Goal: Task Accomplishment & Management: Manage account settings

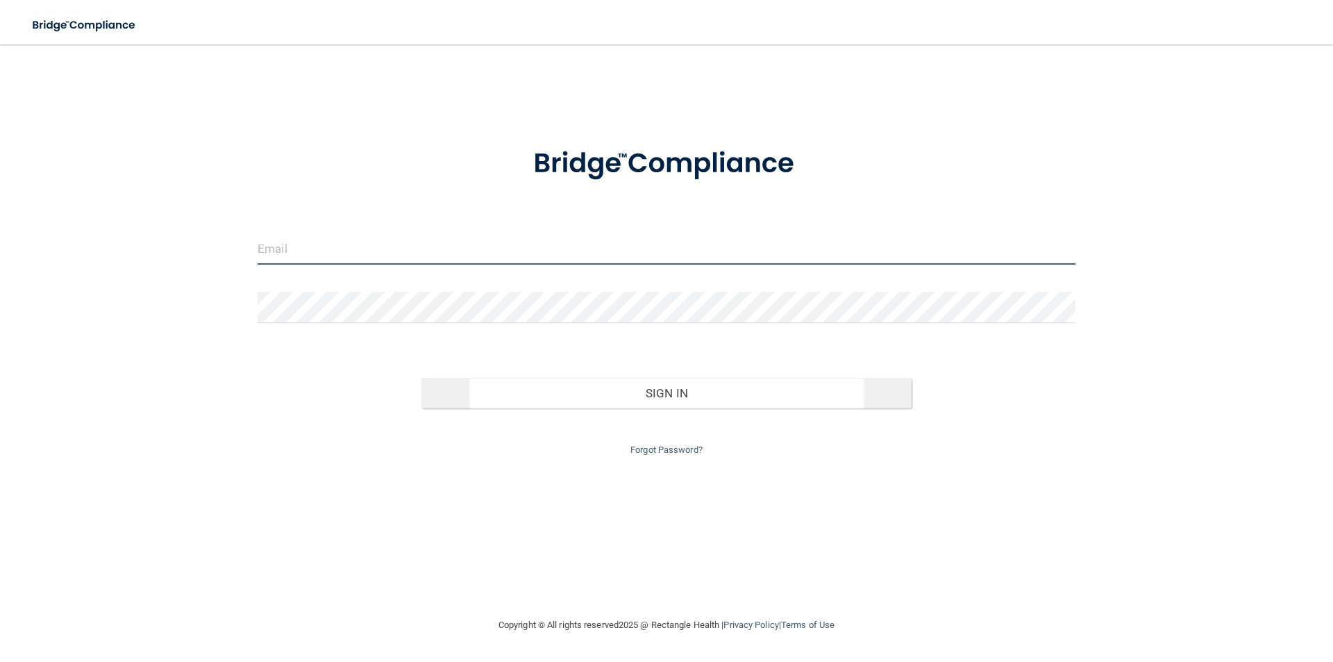
type input "[EMAIL_ADDRESS][DOMAIN_NAME]"
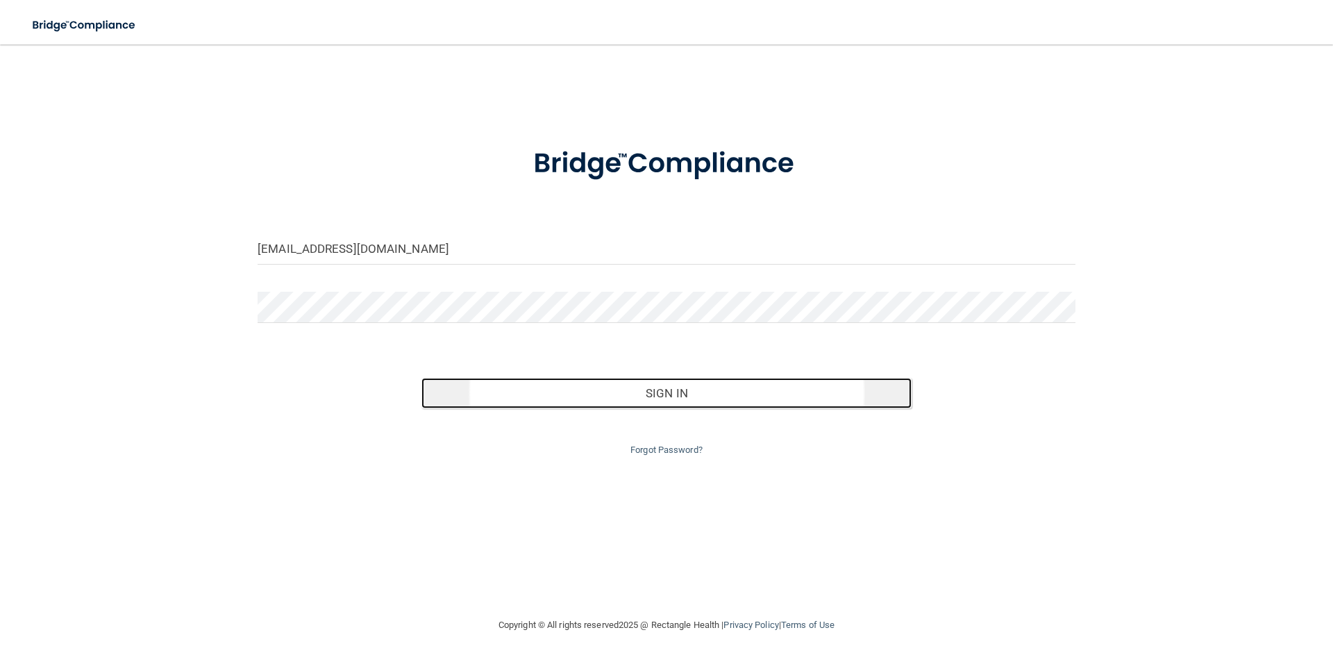
click at [468, 383] on button "Sign In" at bounding box center [666, 393] width 491 height 31
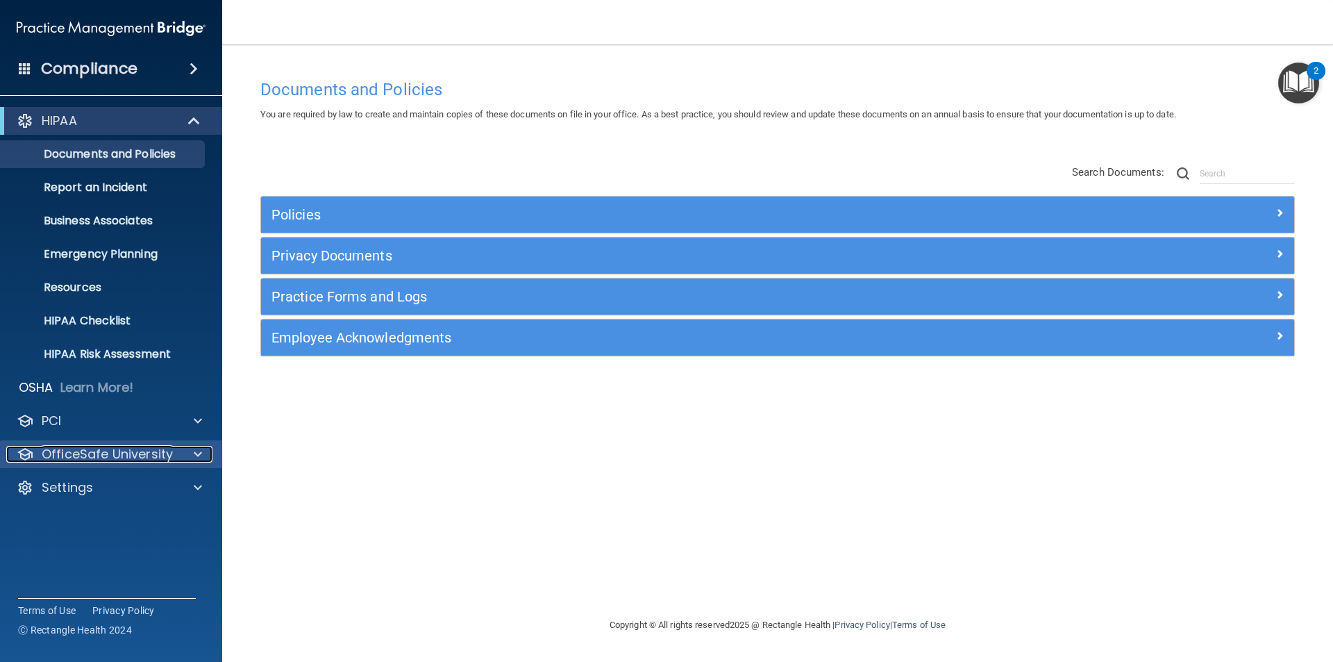
click at [171, 446] on p "OfficeSafe University" at bounding box center [107, 454] width 131 height 17
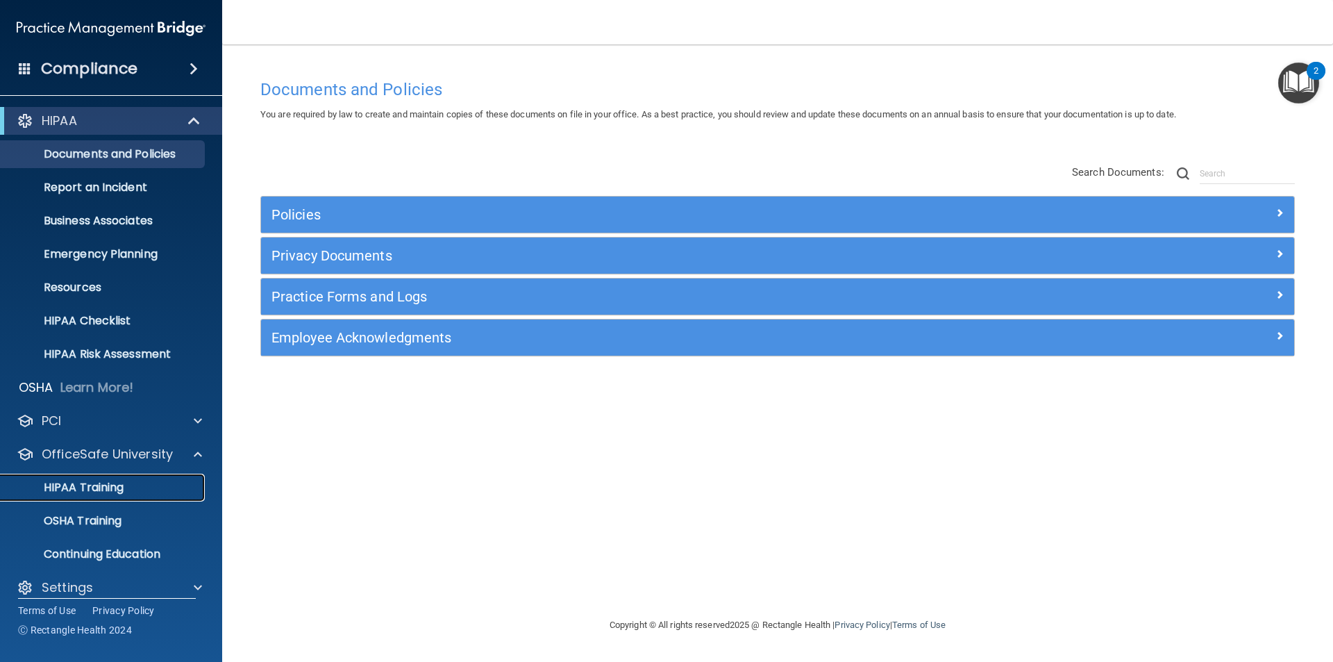
click at [125, 483] on div "HIPAA Training" at bounding box center [104, 488] width 190 height 14
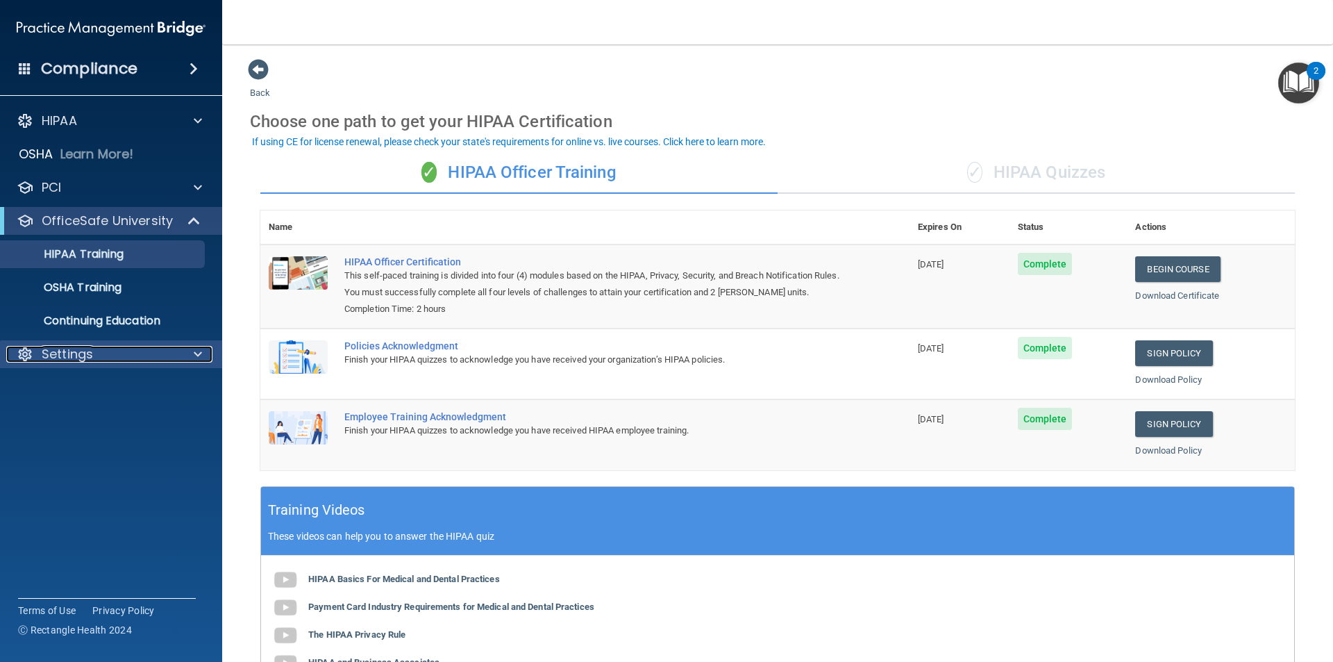
click at [65, 360] on p "Settings" at bounding box center [67, 354] width 51 height 17
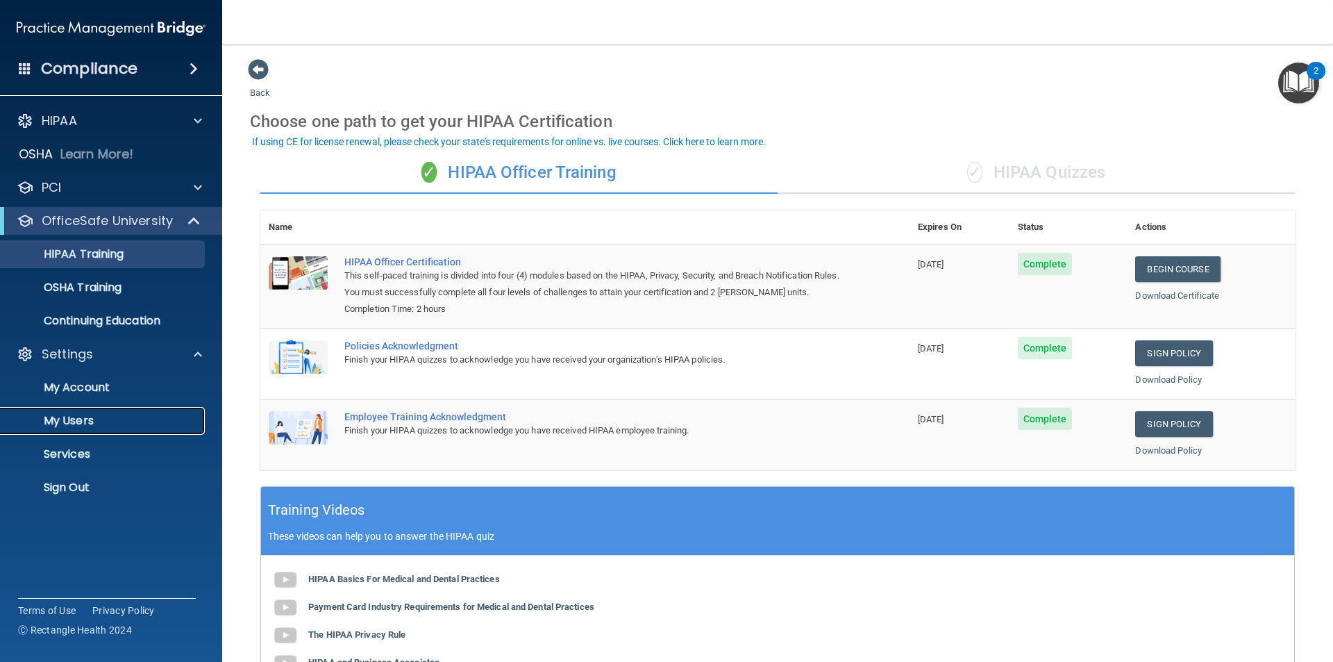
click at [78, 425] on p "My Users" at bounding box center [104, 421] width 190 height 14
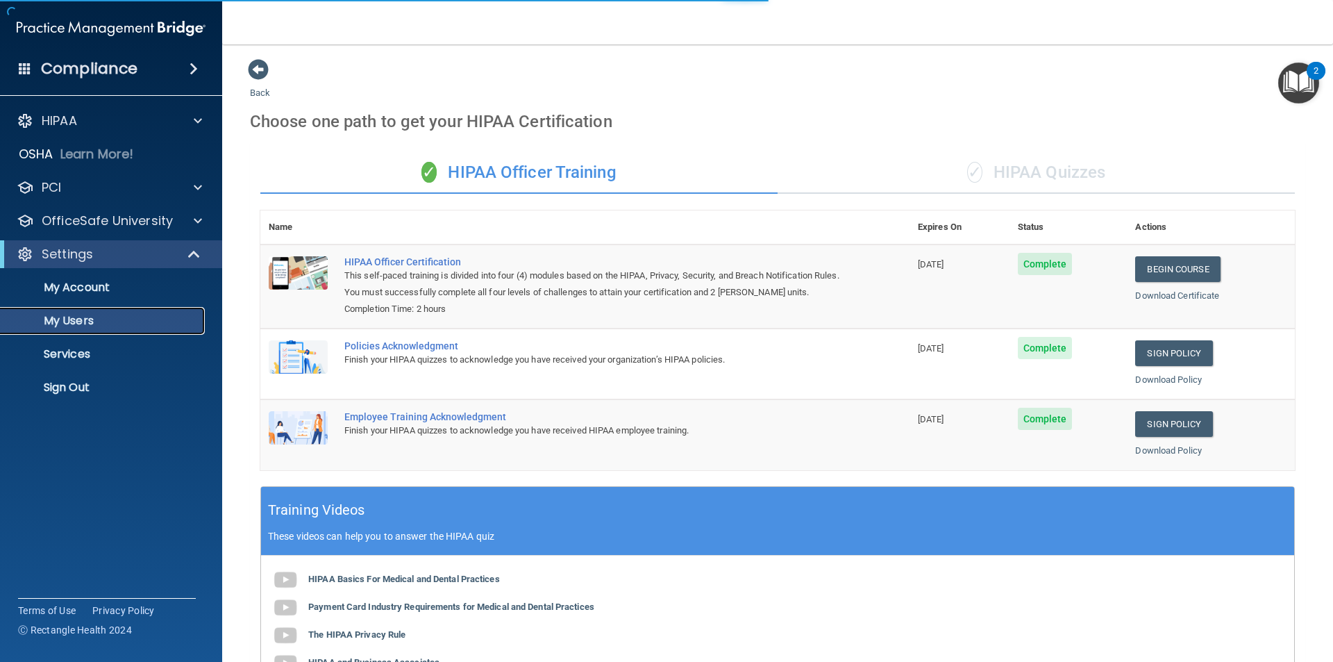
select select "20"
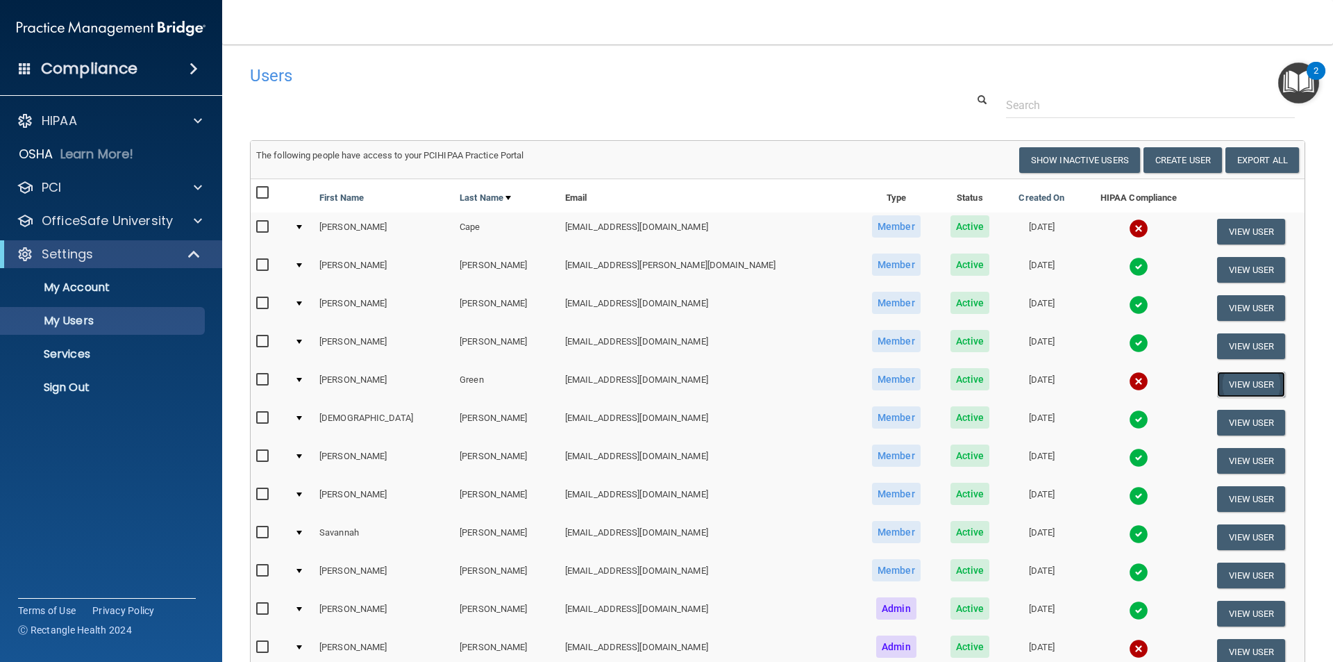
click at [1219, 377] on button "View User" at bounding box center [1251, 385] width 69 height 26
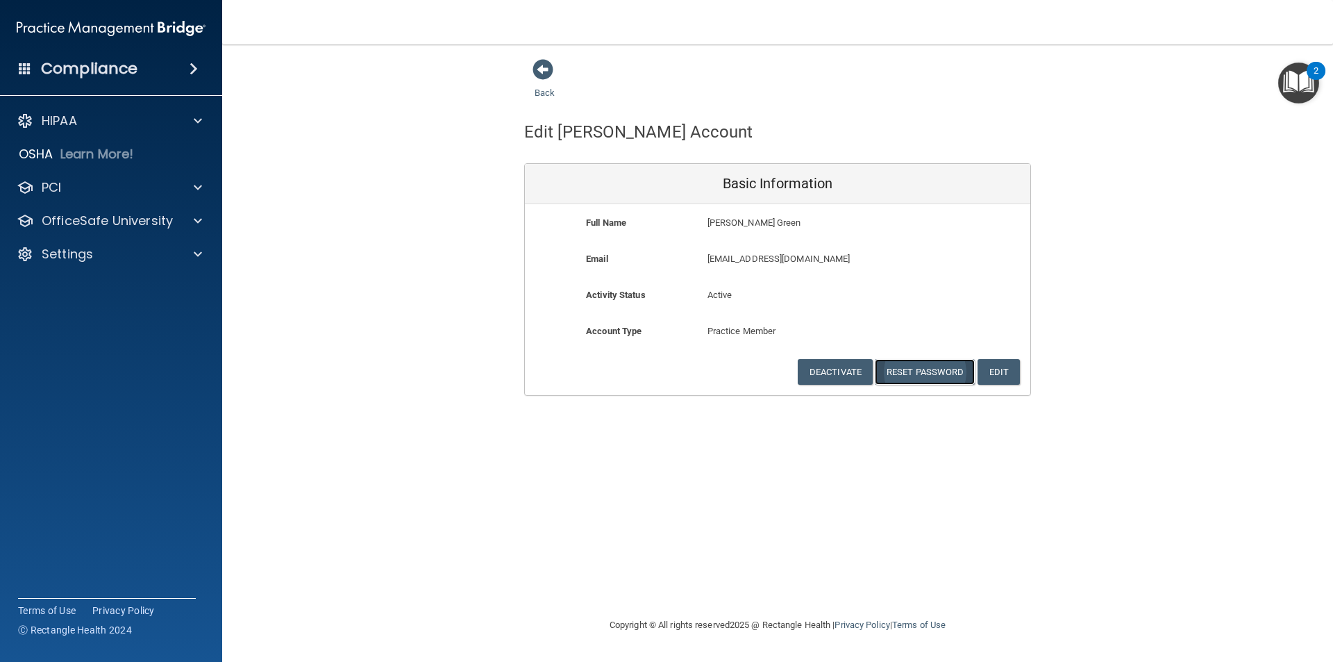
click at [923, 376] on button "Reset Password" at bounding box center [925, 372] width 100 height 26
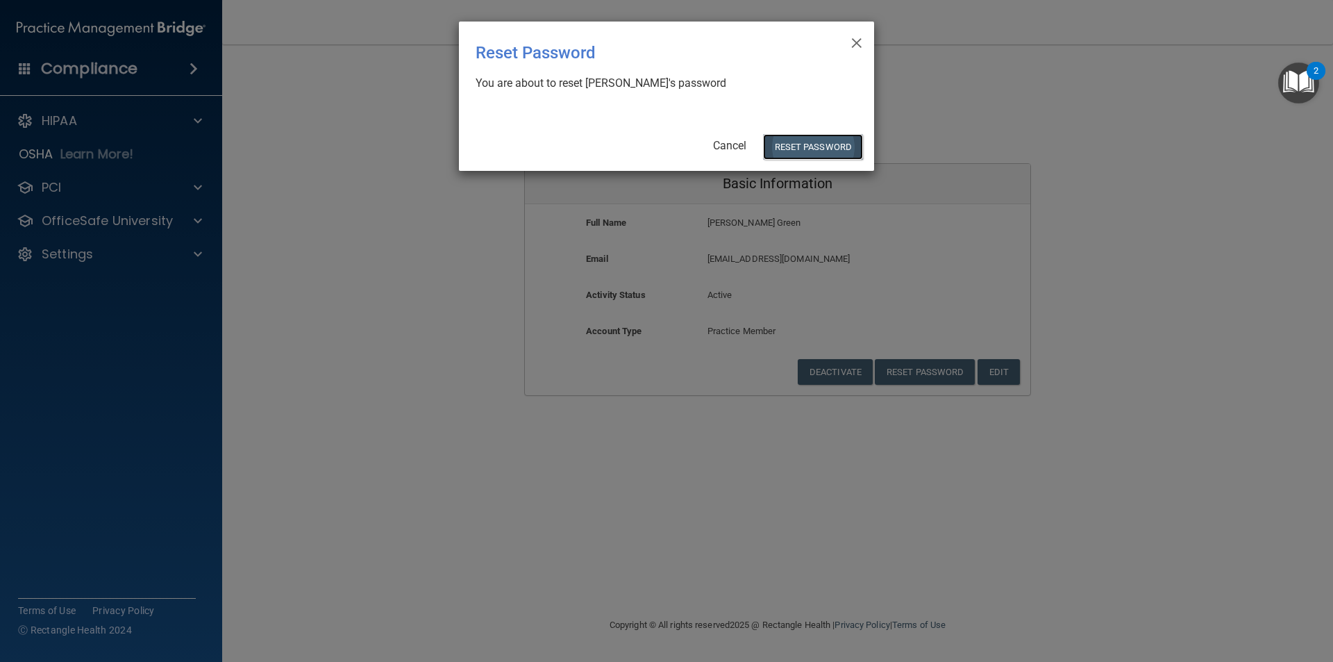
click at [800, 152] on button "Reset Password" at bounding box center [813, 147] width 100 height 26
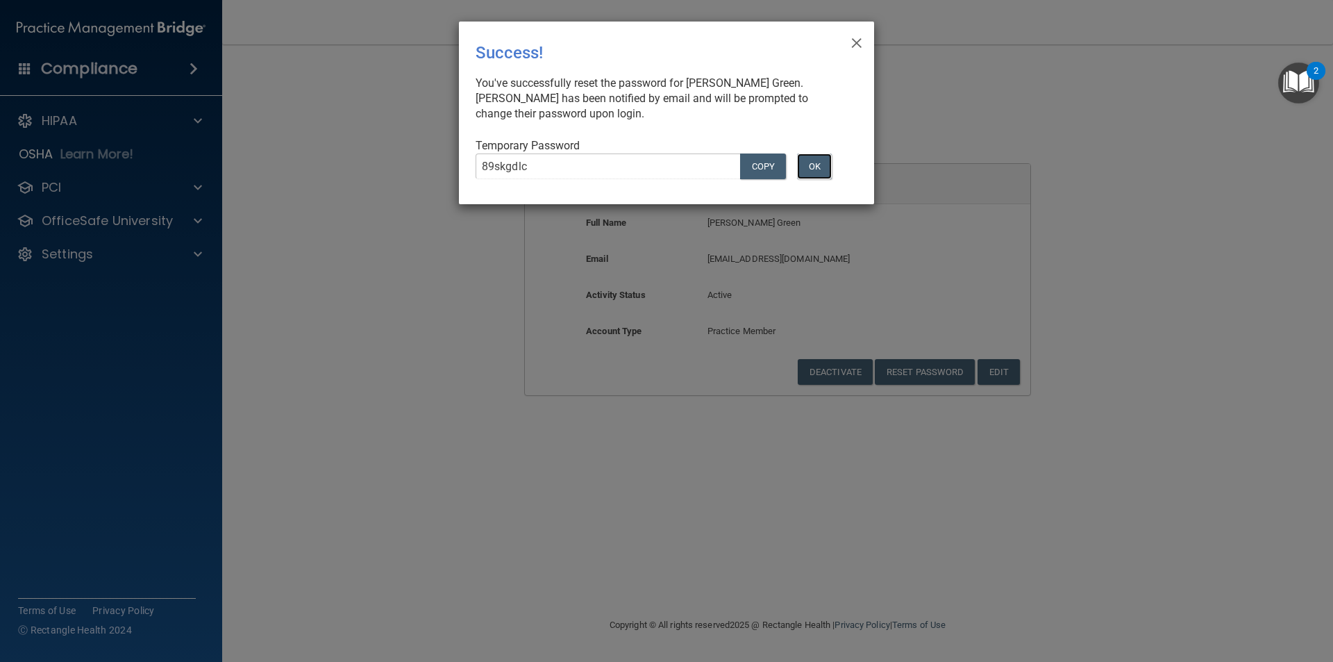
drag, startPoint x: 803, startPoint y: 149, endPoint x: 521, endPoint y: 215, distance: 288.9
click at [522, 216] on div "× Close Success! You've successfully reset the password for [PERSON_NAME] Green…" at bounding box center [666, 331] width 1333 height 662
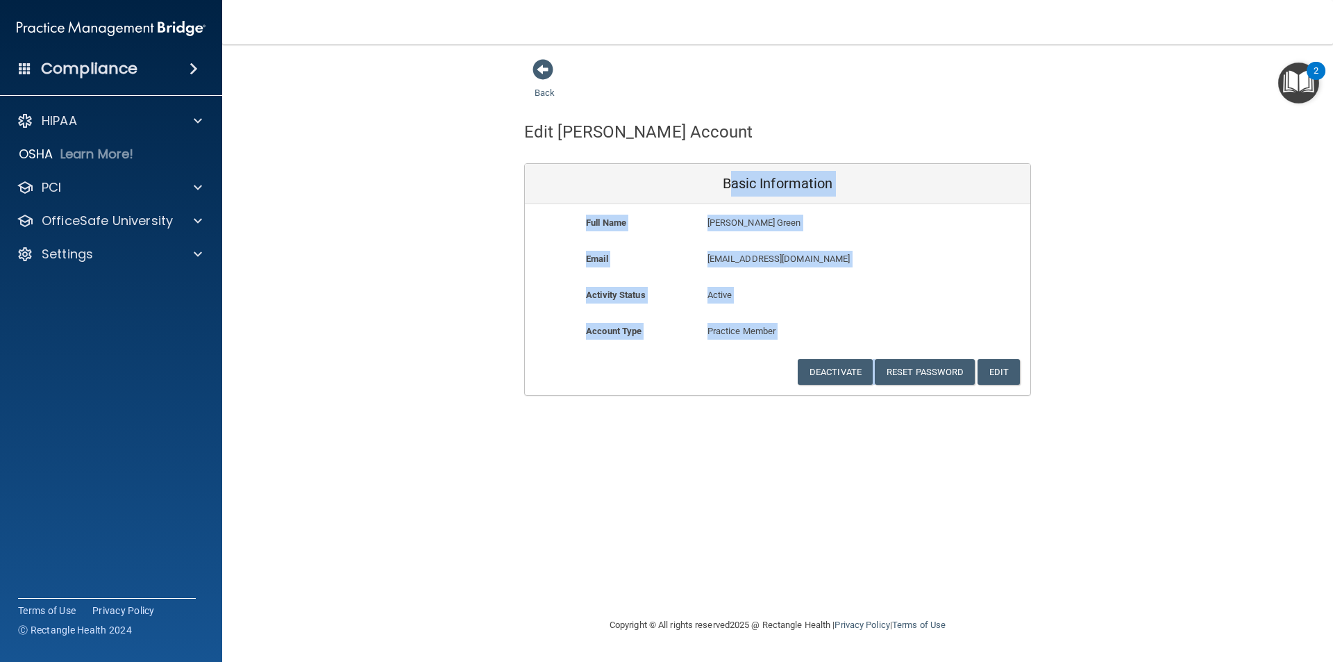
drag, startPoint x: 524, startPoint y: 158, endPoint x: 884, endPoint y: 355, distance: 410.8
click at [919, 366] on button "Reset Password" at bounding box center [925, 372] width 100 height 26
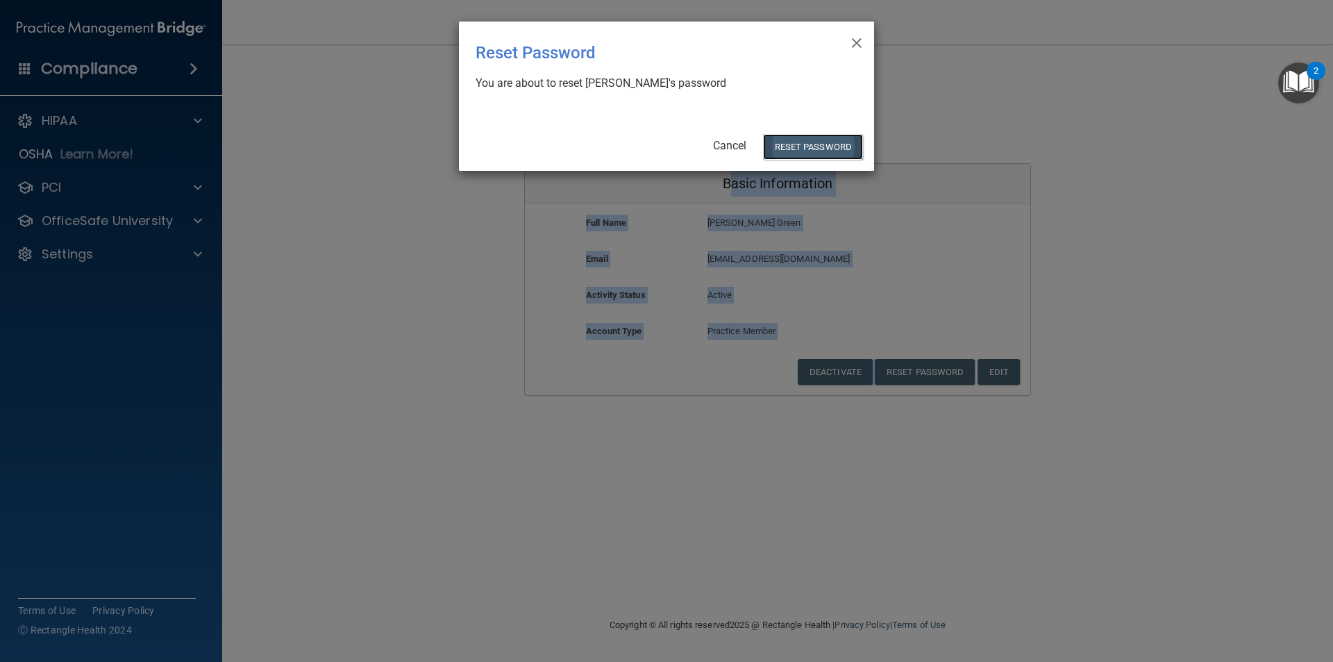
click at [794, 138] on button "Reset Password" at bounding box center [813, 147] width 100 height 26
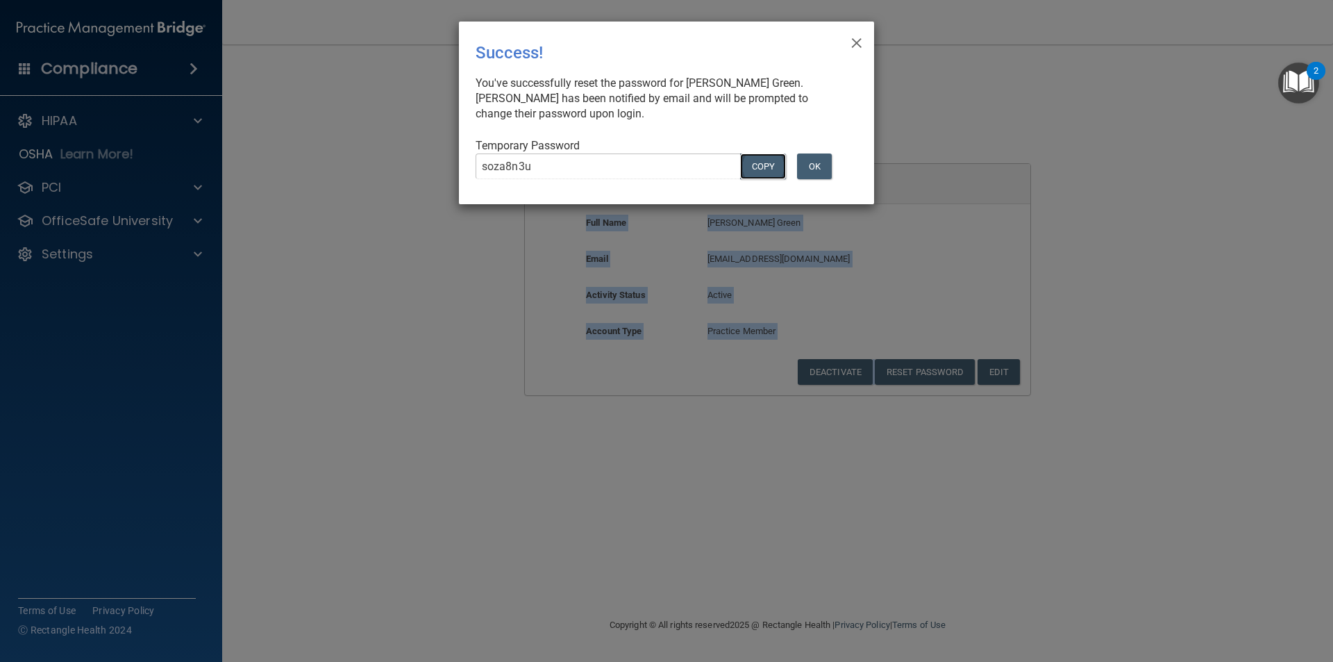
click at [758, 165] on button "COPY" at bounding box center [763, 166] width 46 height 26
click at [820, 170] on button "OK" at bounding box center [814, 166] width 35 height 26
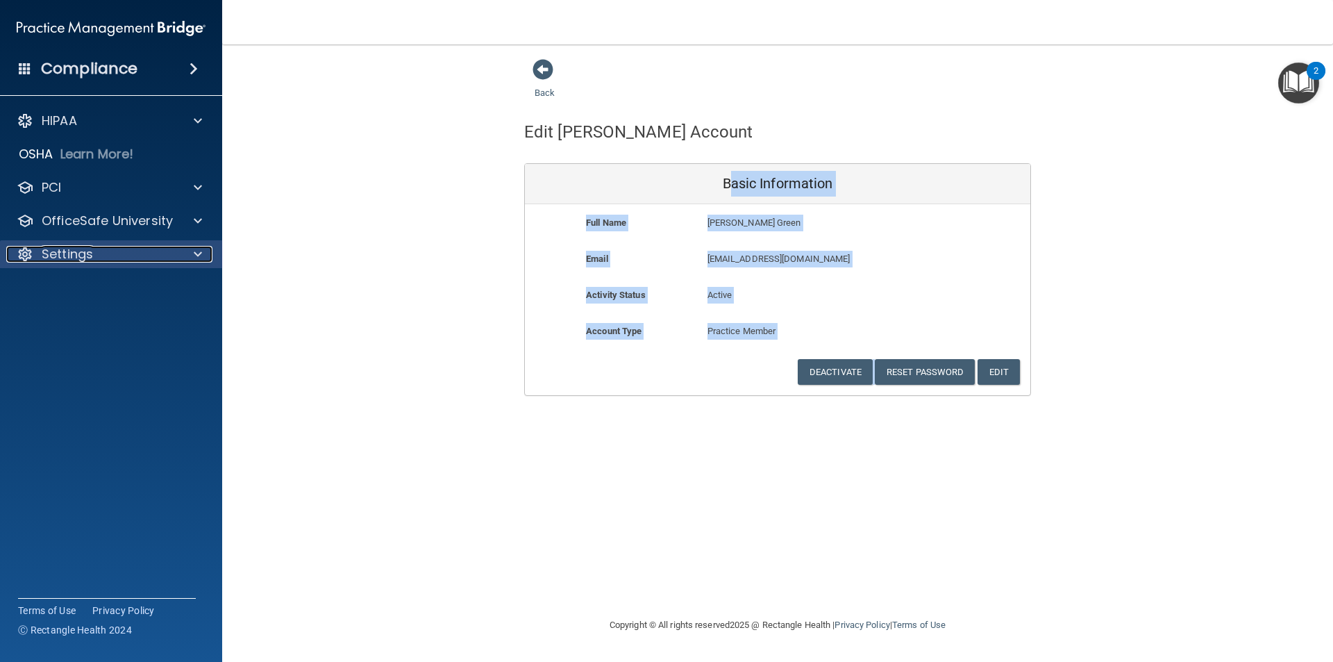
click at [66, 254] on p "Settings" at bounding box center [67, 254] width 51 height 17
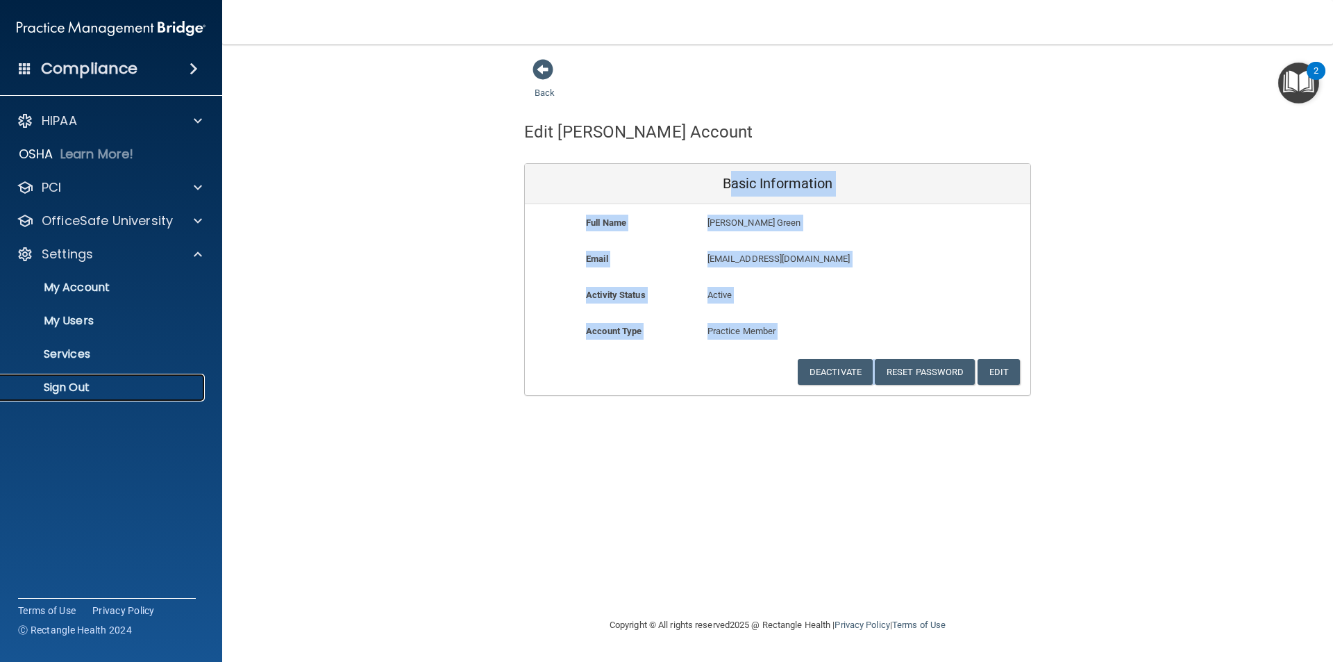
click at [72, 381] on p "Sign Out" at bounding box center [104, 388] width 190 height 14
